Goal: Entertainment & Leisure: Browse casually

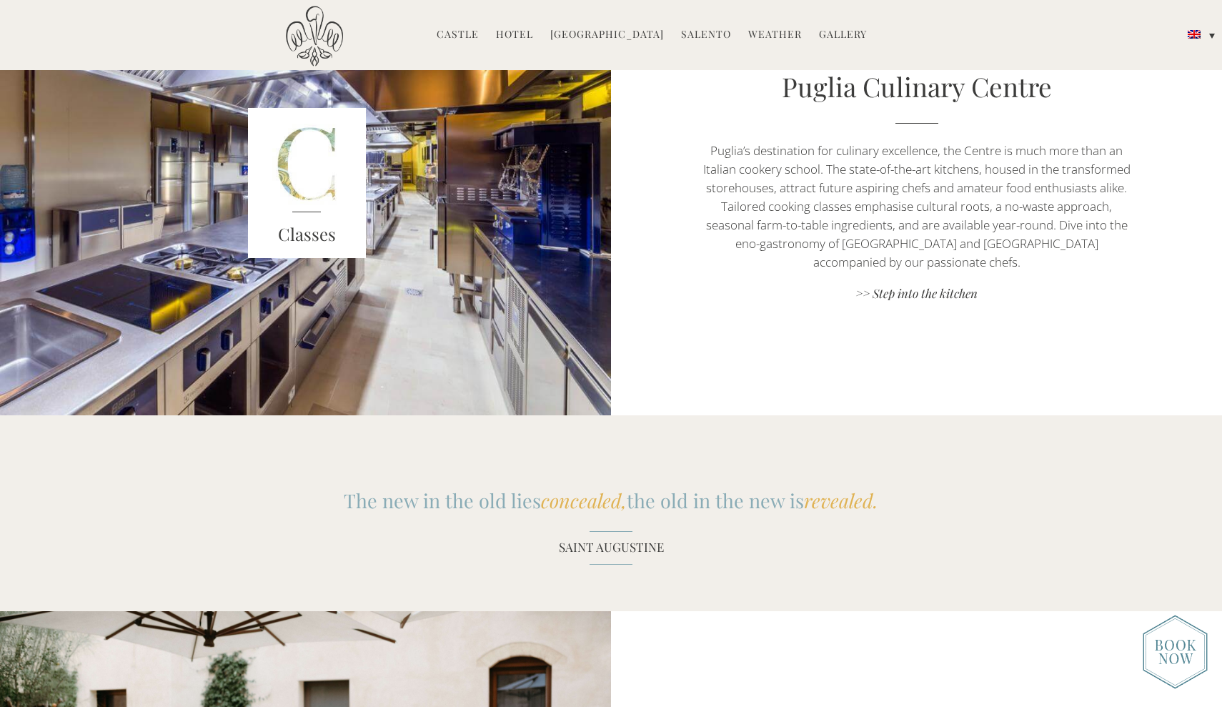
scroll to position [1416, 0]
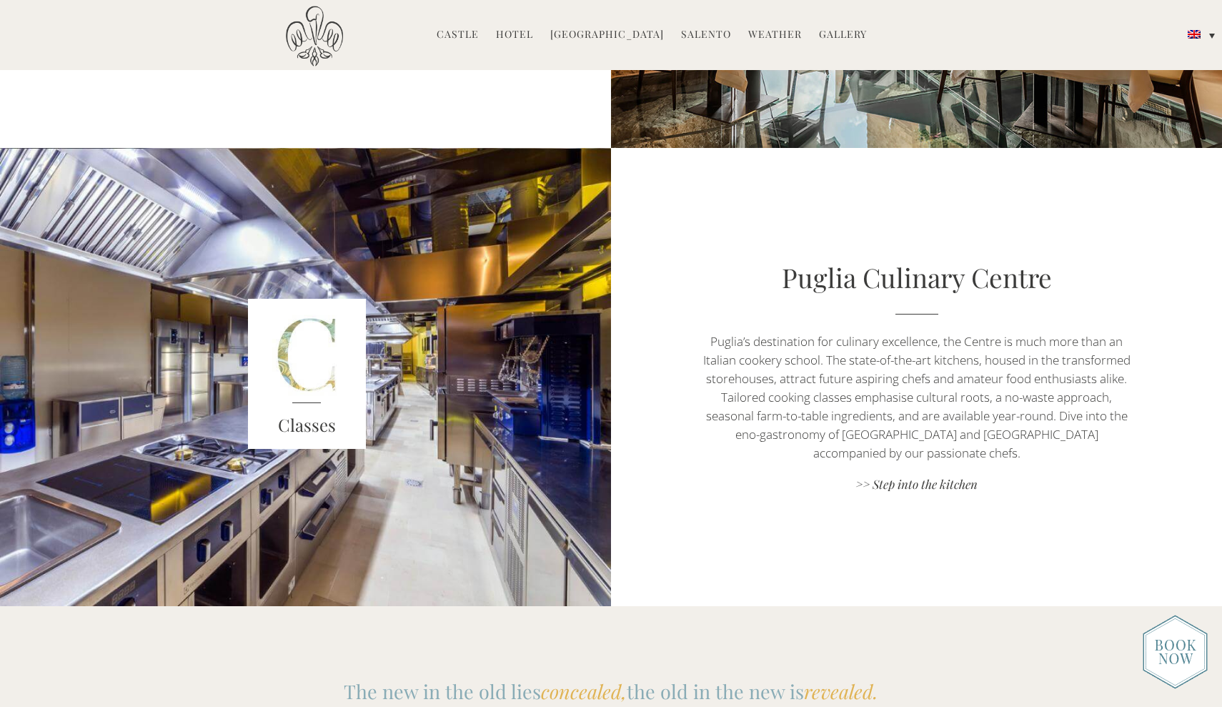
click at [852, 44] on li "Gallery Before & After" at bounding box center [843, 35] width 62 height 31
click at [852, 41] on li "Gallery Before & After" at bounding box center [843, 35] width 62 height 31
click at [848, 35] on link "Gallery" at bounding box center [843, 35] width 48 height 16
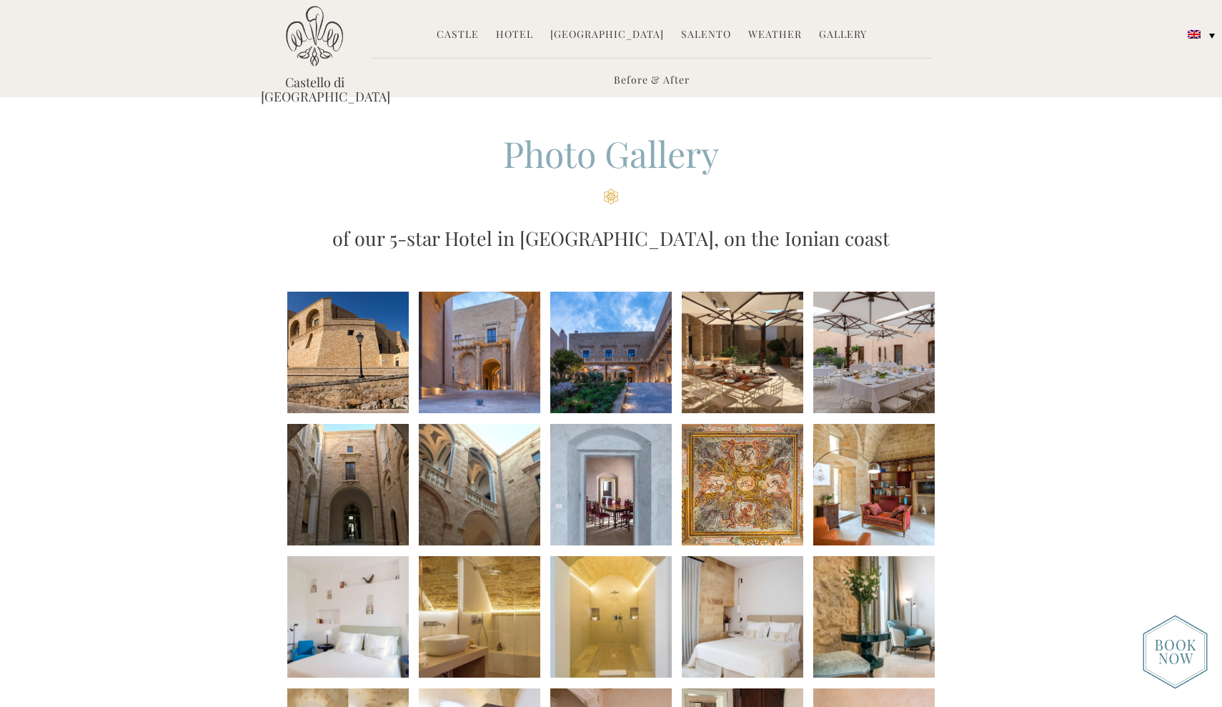
click at [314, 411] on li at bounding box center [347, 352] width 121 height 121
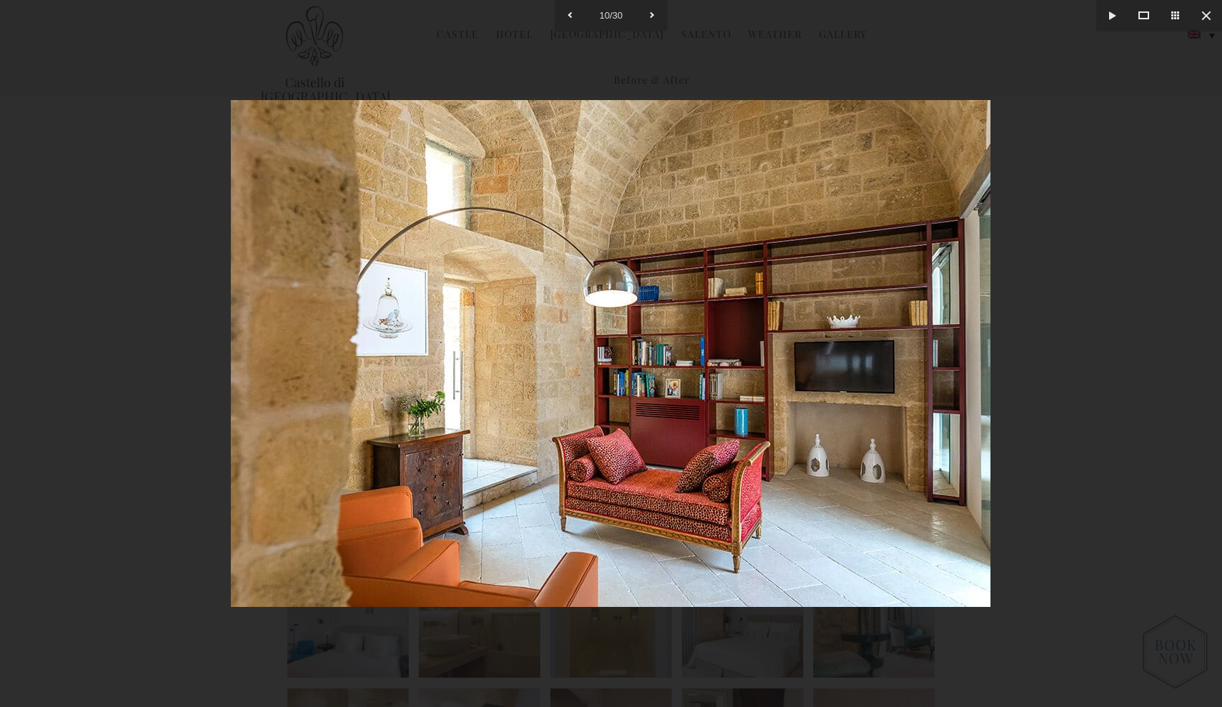
click at [1210, 282] on div at bounding box center [611, 353] width 1222 height 707
